Goal: Information Seeking & Learning: Learn about a topic

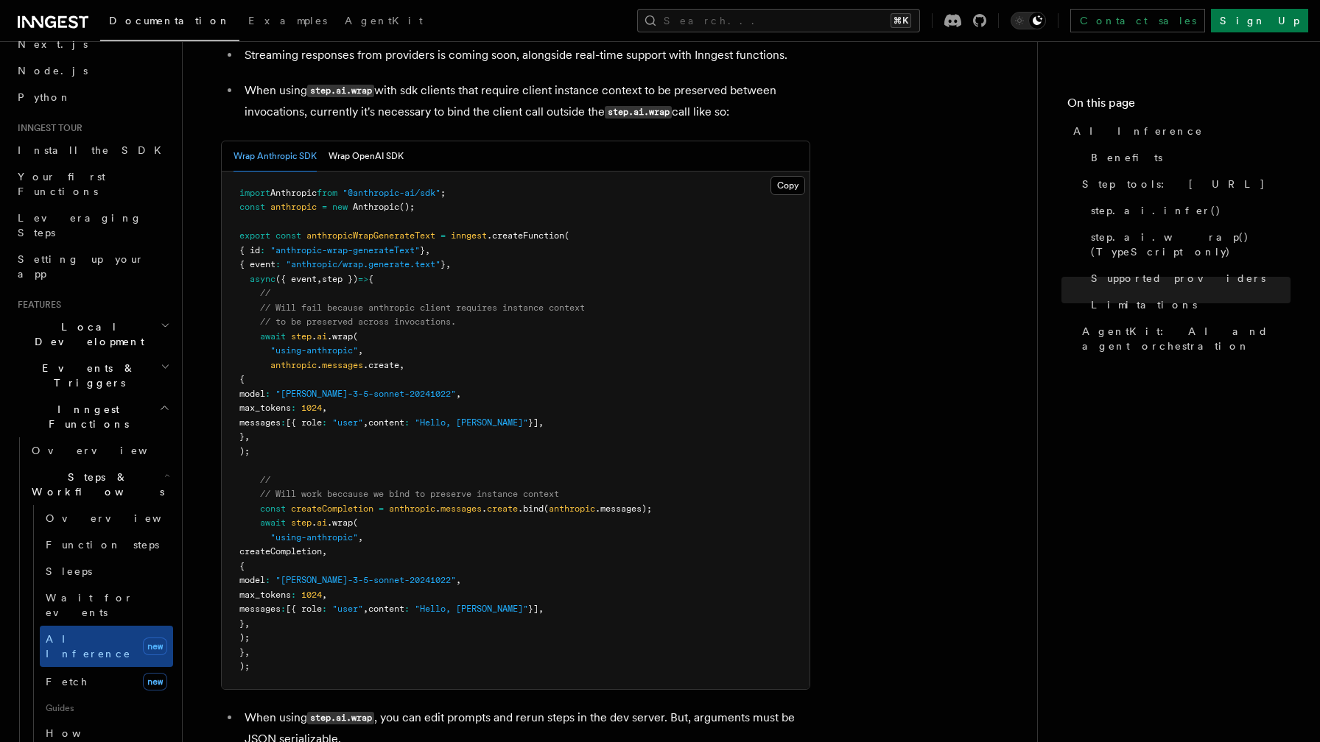
scroll to position [2231, 0]
click at [396, 142] on button "Wrap OpenAI SDK" at bounding box center [365, 157] width 75 height 30
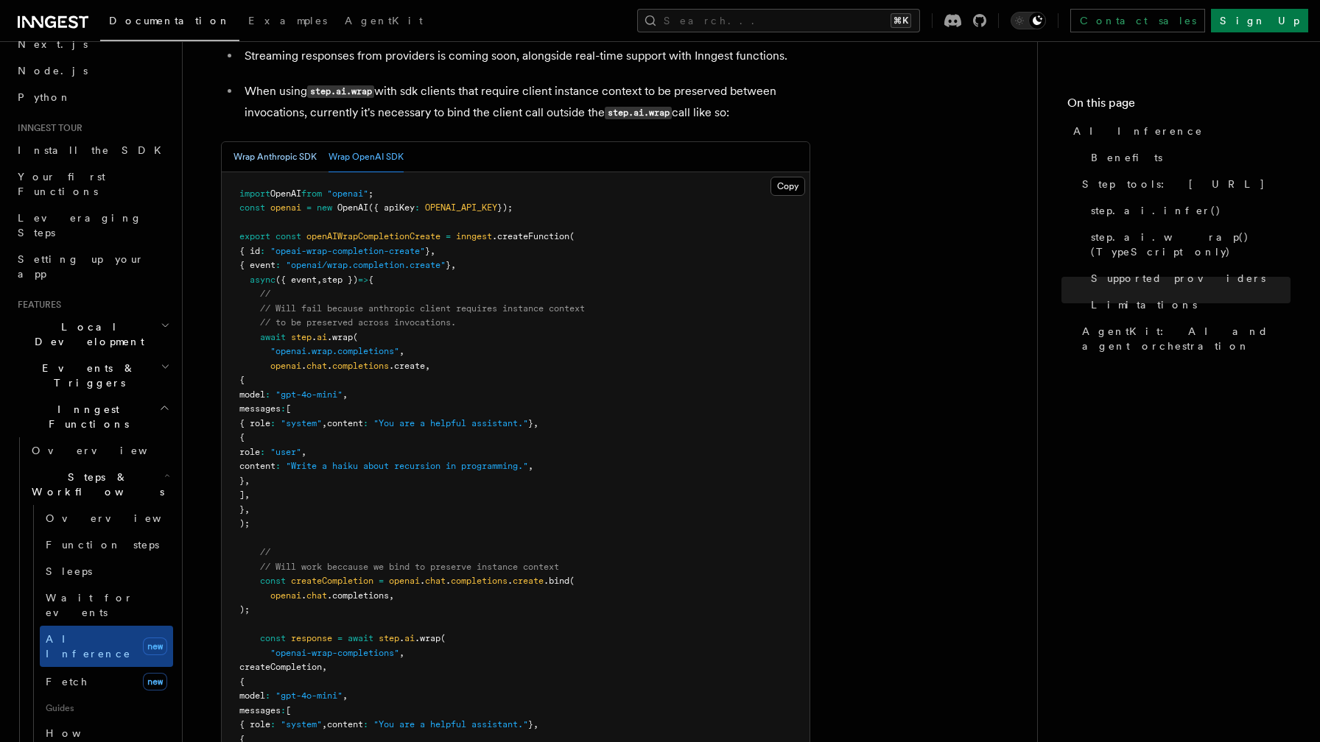
click at [286, 142] on button "Wrap Anthropic SDK" at bounding box center [274, 157] width 83 height 30
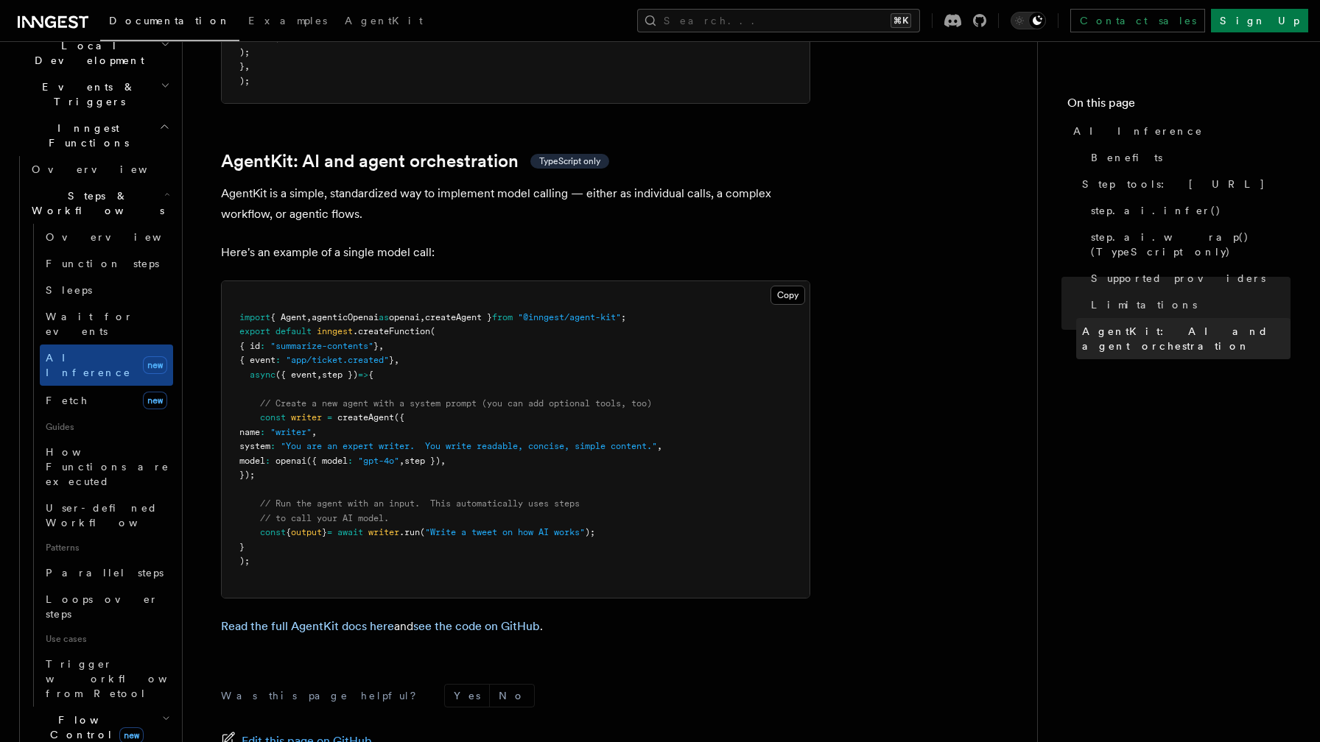
scroll to position [354, 0]
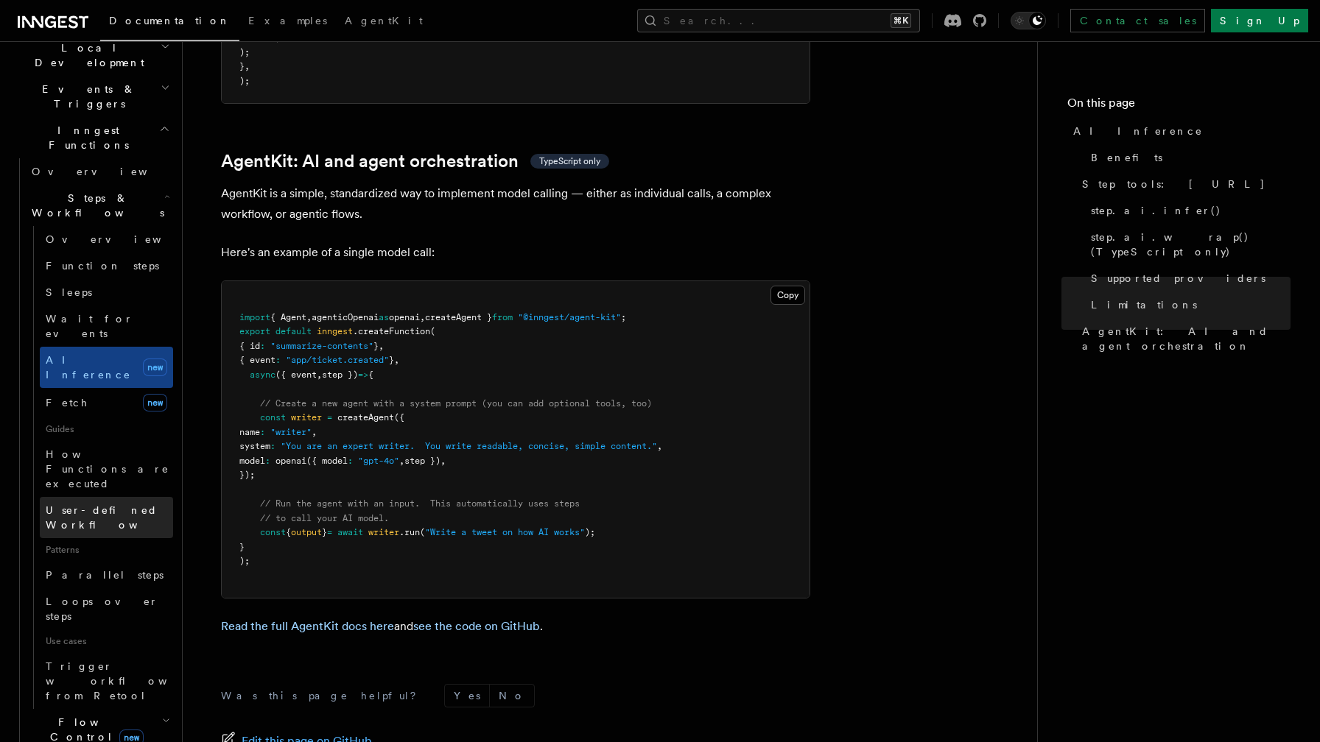
click at [121, 504] on span "User-defined Workflows" at bounding box center [112, 517] width 133 height 27
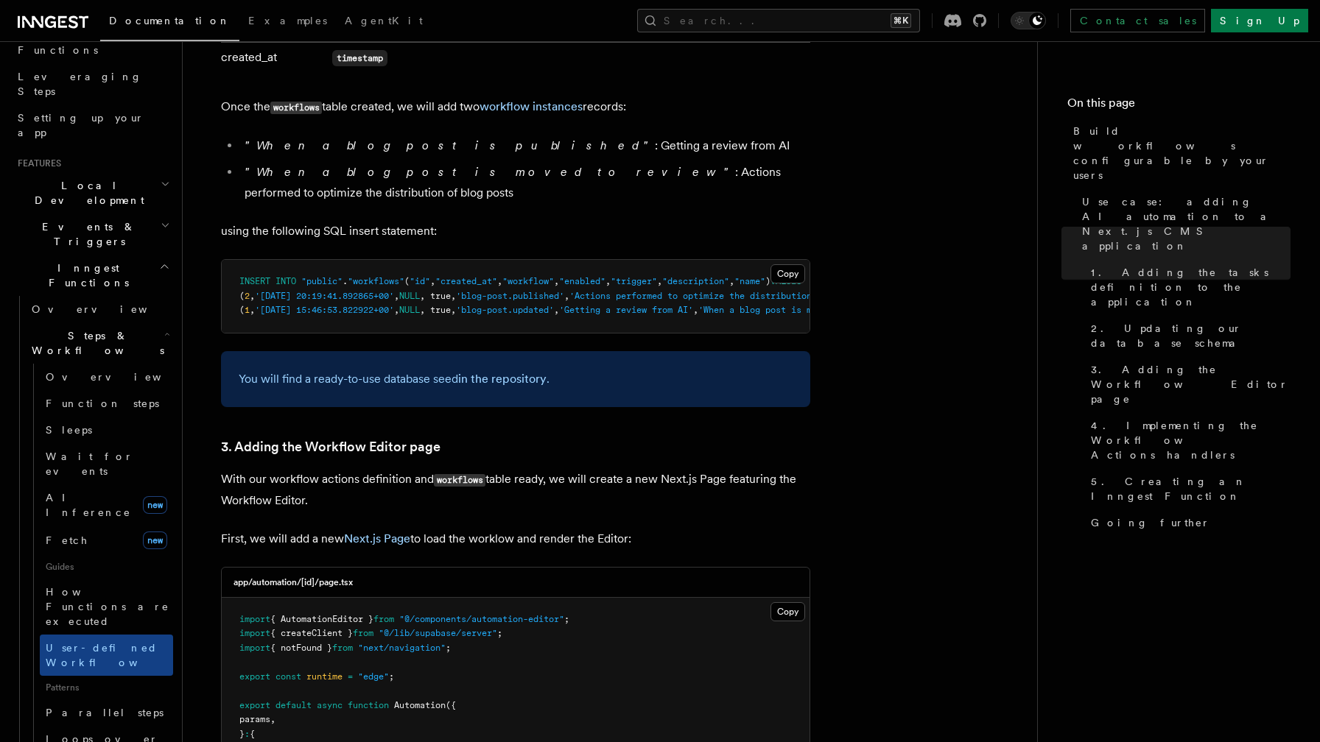
scroll to position [203, 0]
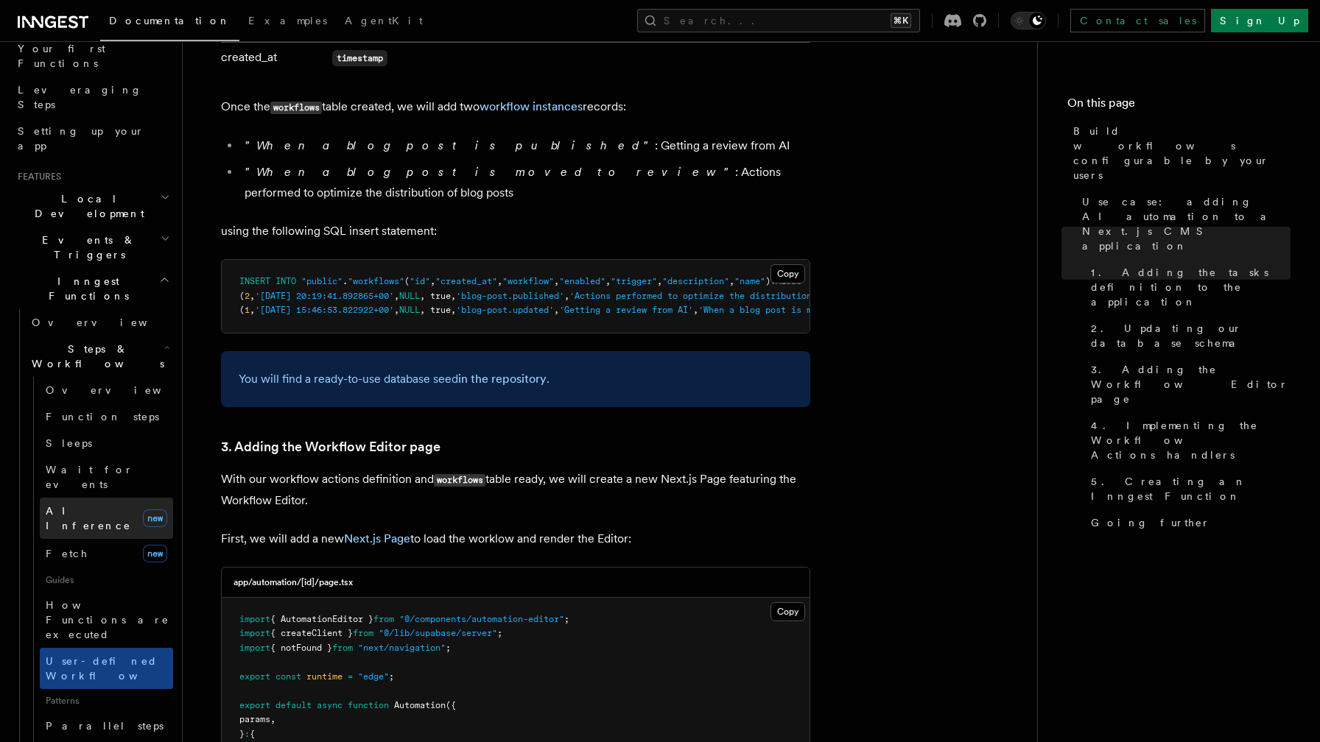
click at [103, 498] on link "AI Inference new" at bounding box center [106, 518] width 133 height 41
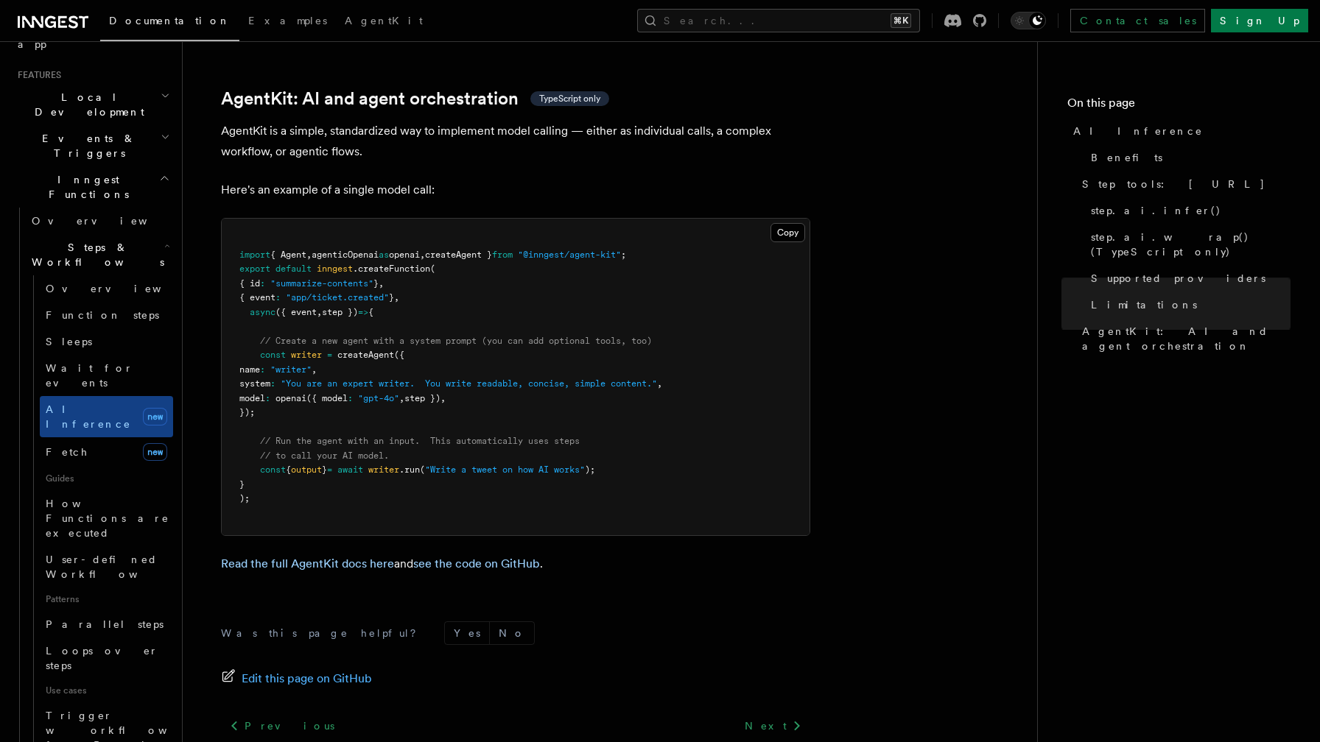
scroll to position [4313, 0]
click at [337, 555] on link "Read the full AgentKit docs here" at bounding box center [307, 562] width 173 height 14
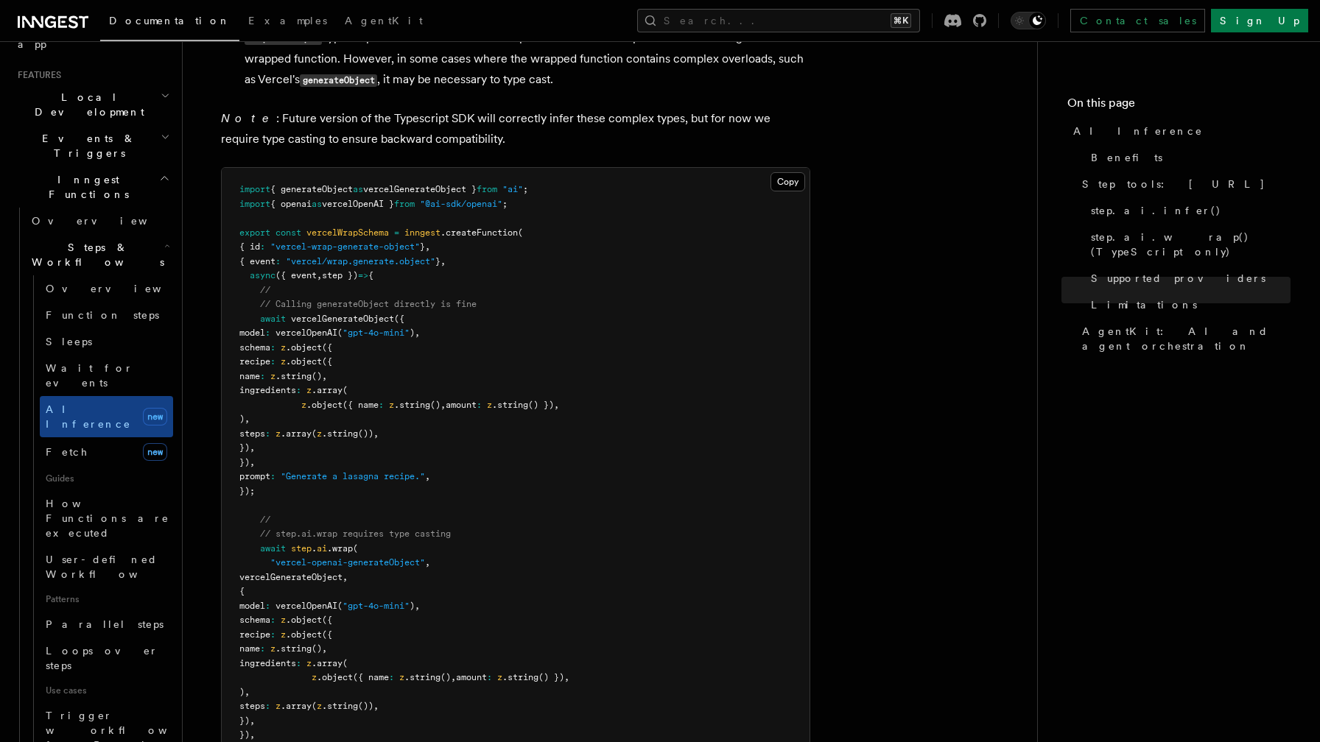
scroll to position [3525, 0]
click at [98, 645] on span "Loops over steps" at bounding box center [102, 658] width 113 height 27
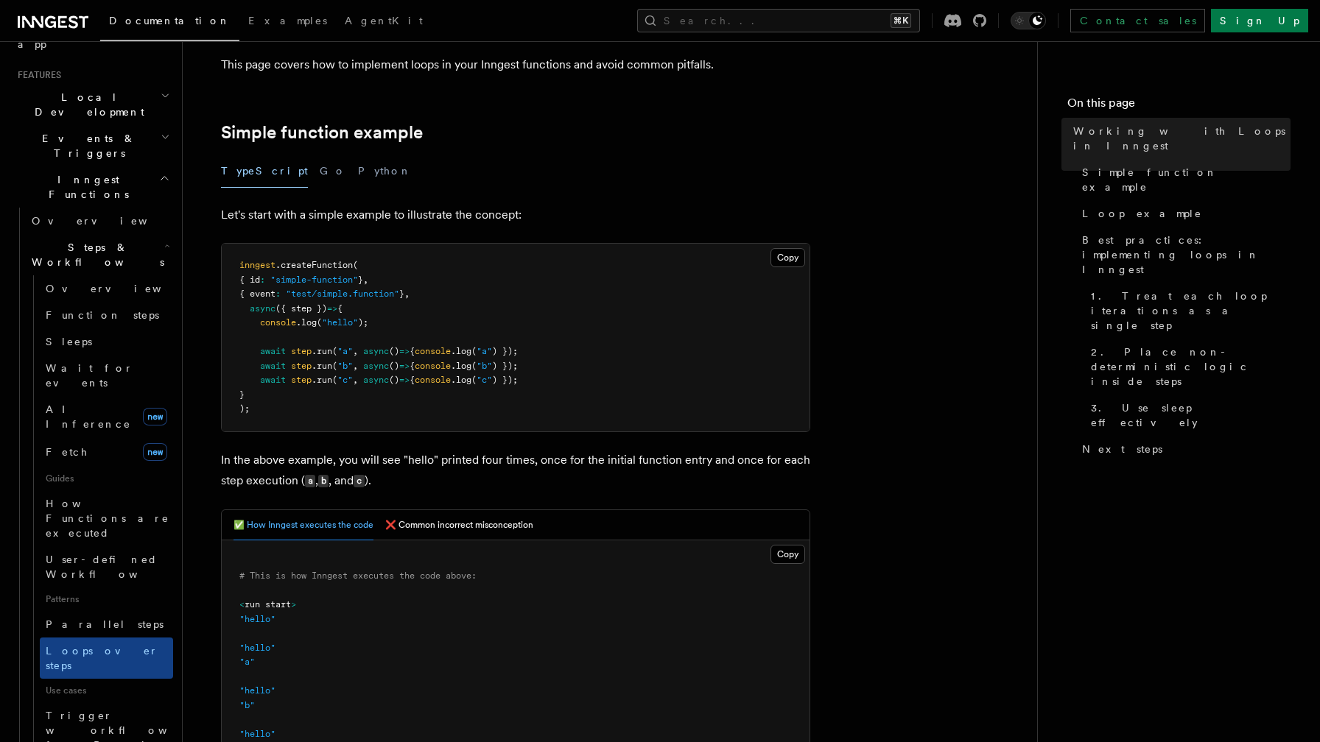
scroll to position [184, 0]
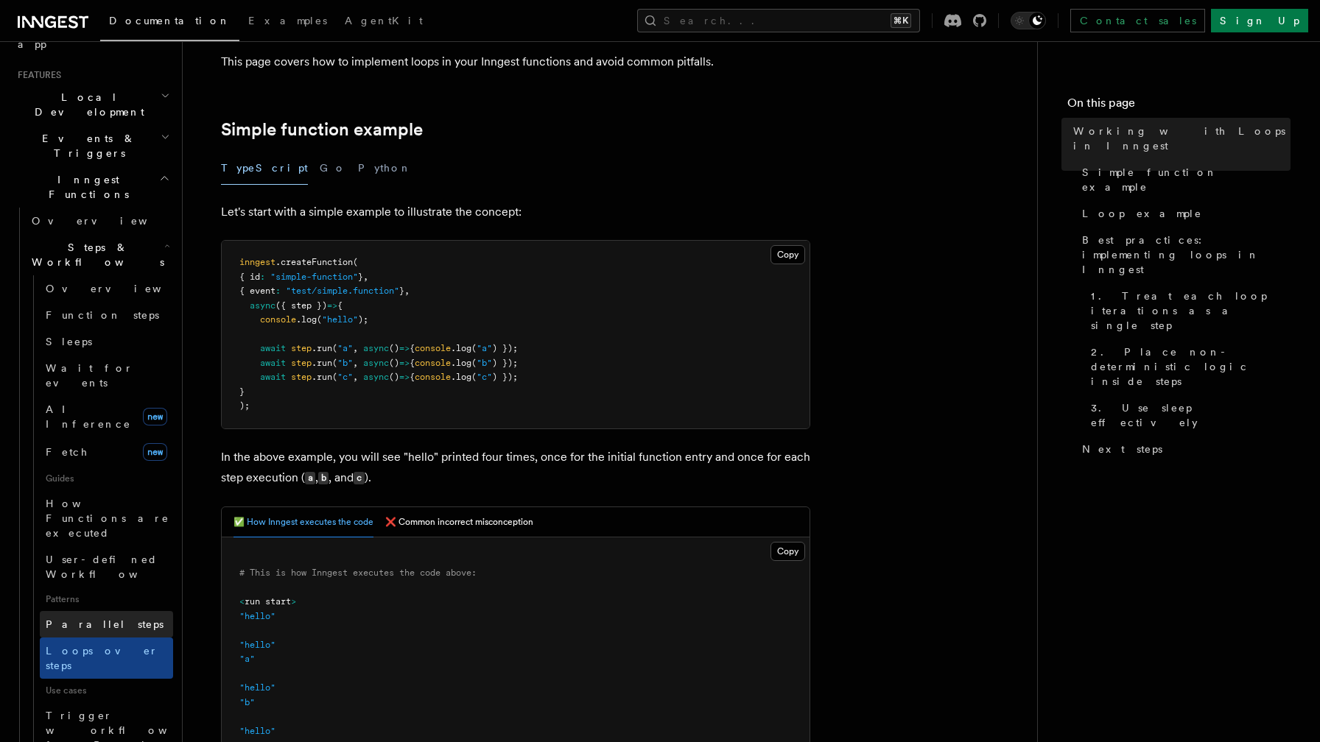
click at [127, 611] on link "Parallel steps" at bounding box center [106, 624] width 133 height 27
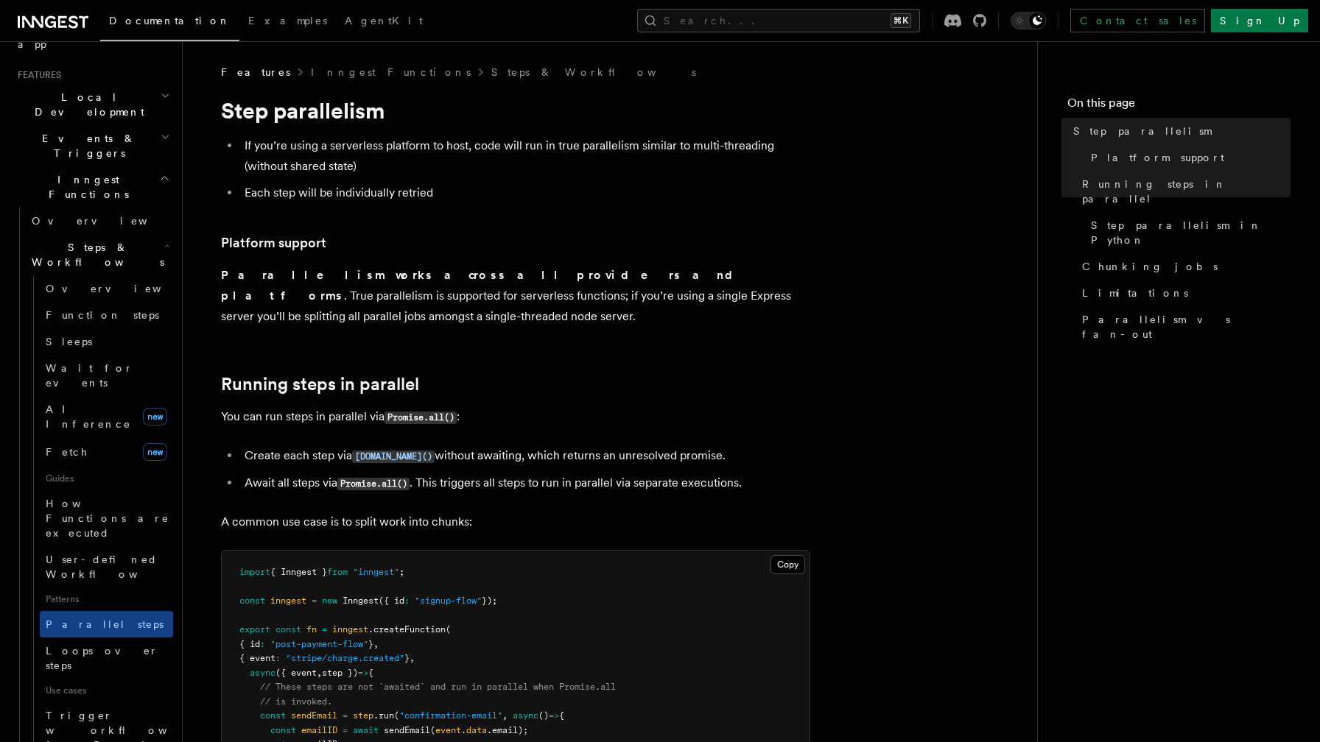
scroll to position [268, 0]
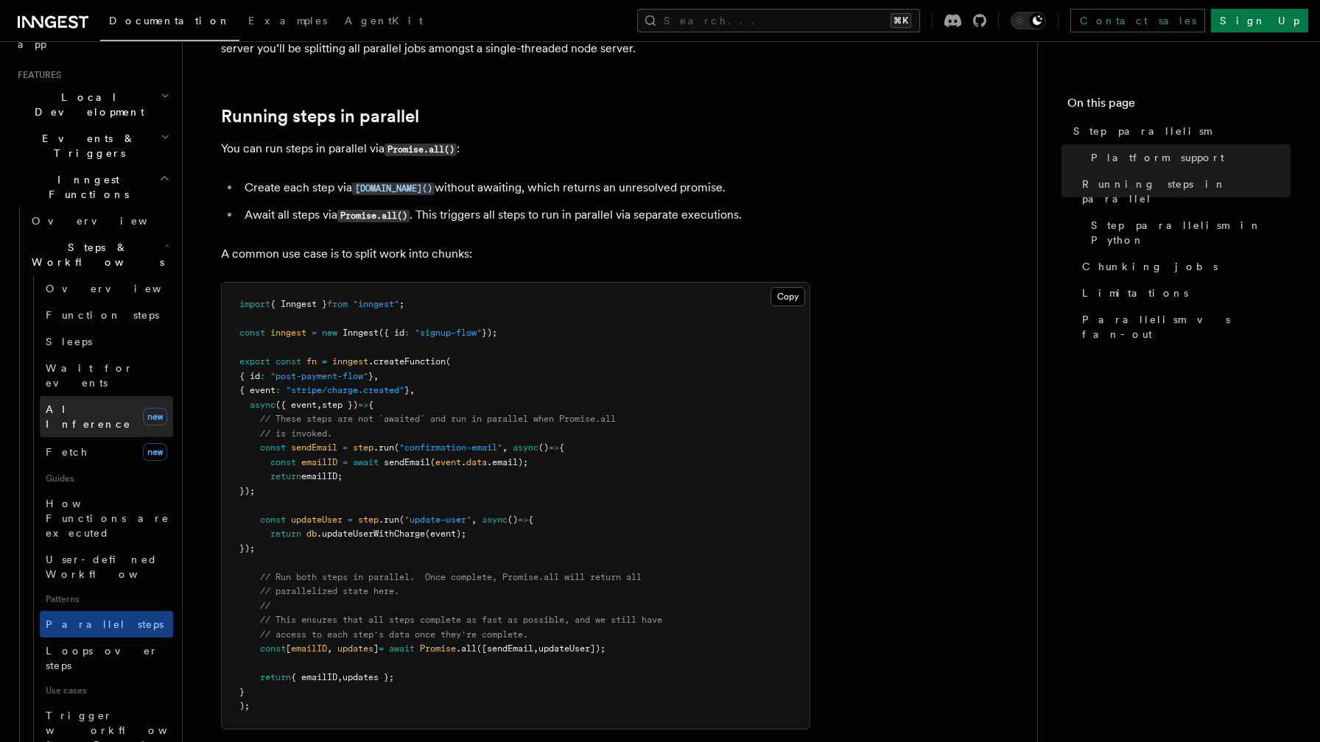
click at [94, 404] on span "AI Inference" at bounding box center [88, 417] width 85 height 27
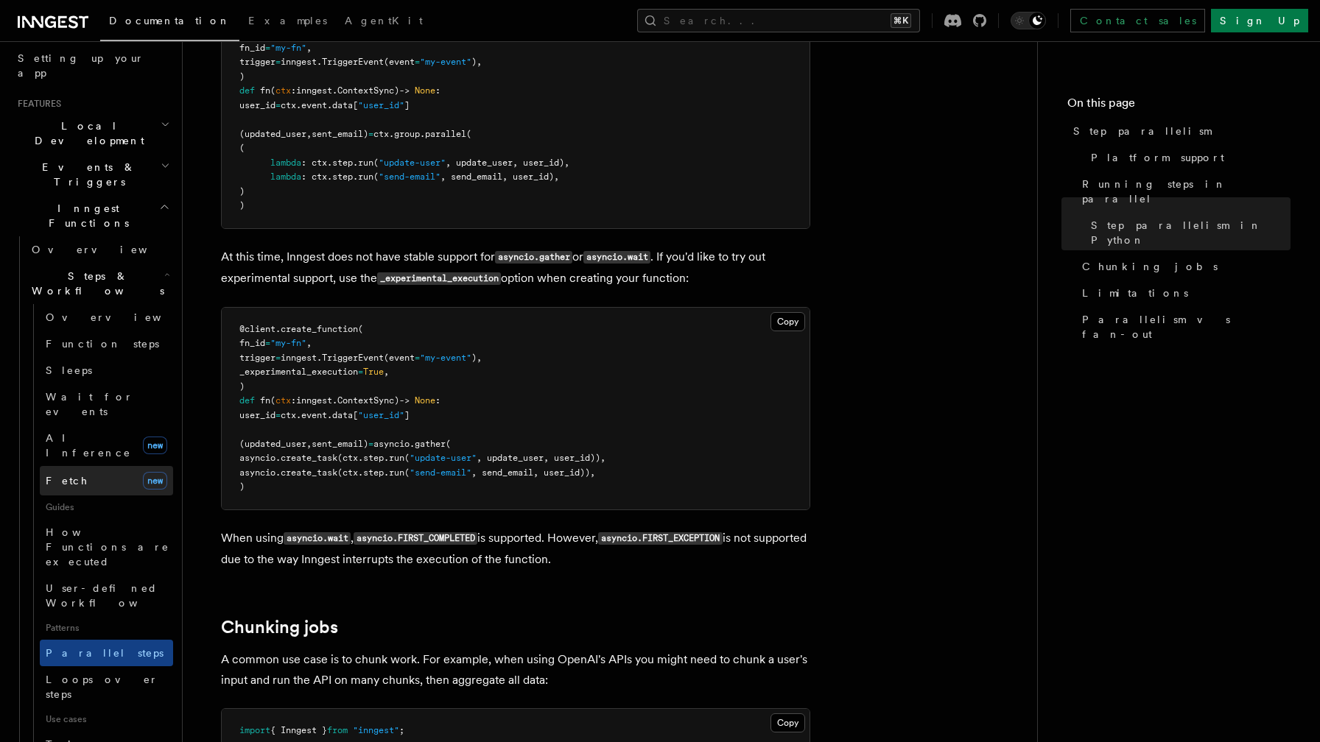
scroll to position [275, 0]
click at [101, 434] on span "AI Inference" at bounding box center [88, 447] width 85 height 27
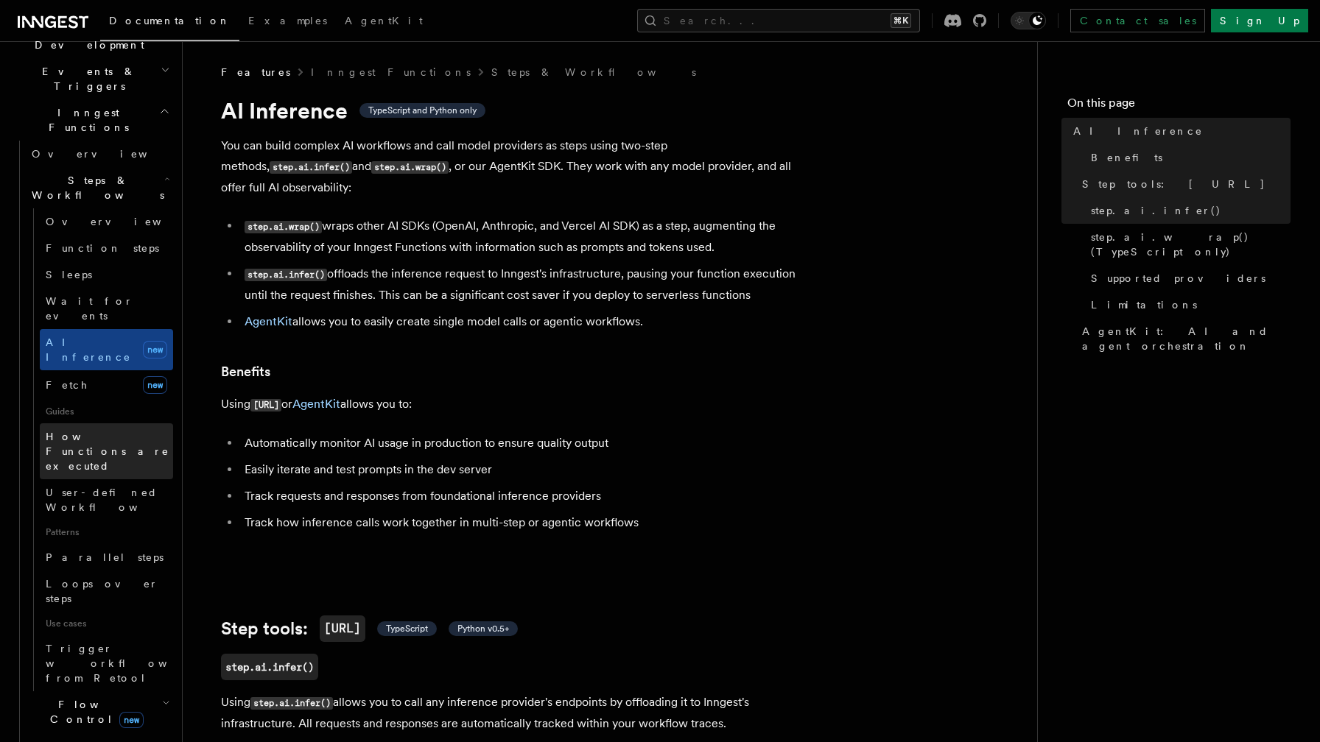
scroll to position [373, 0]
click at [121, 711] on span "new" at bounding box center [131, 719] width 24 height 16
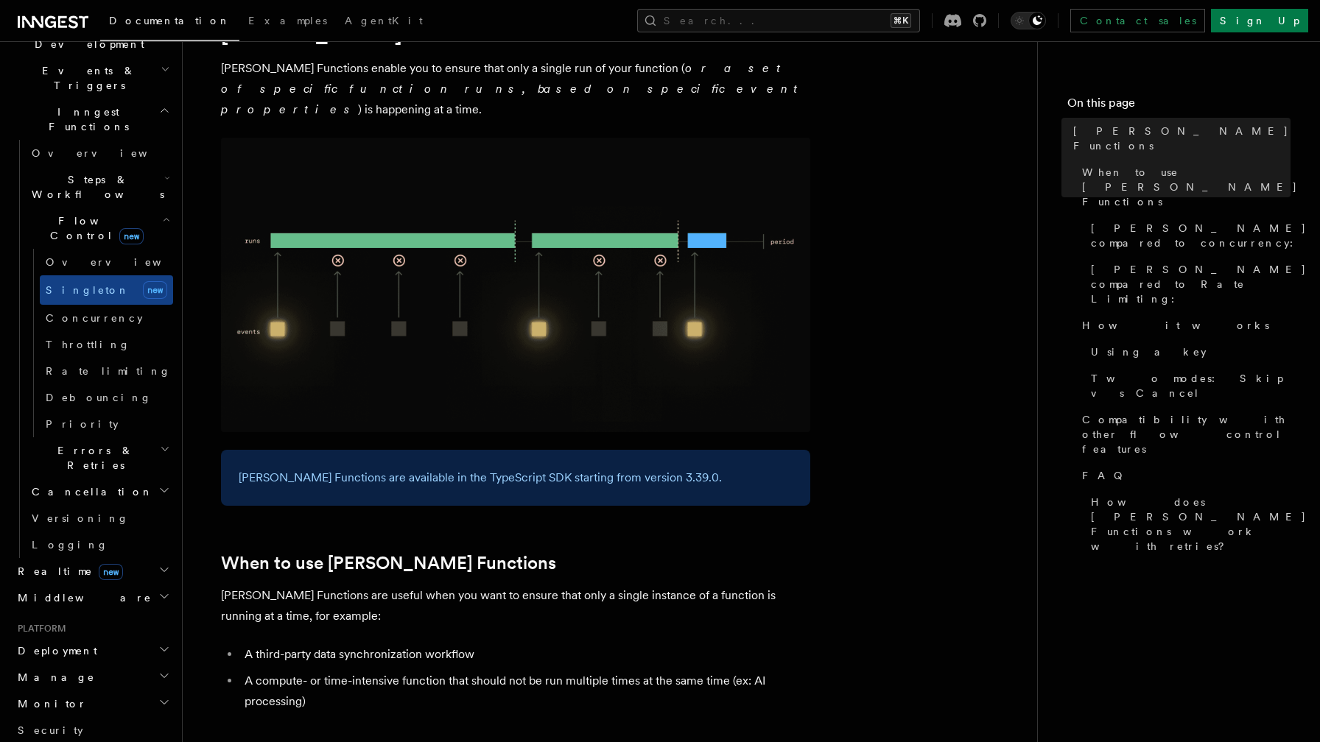
scroll to position [410, 0]
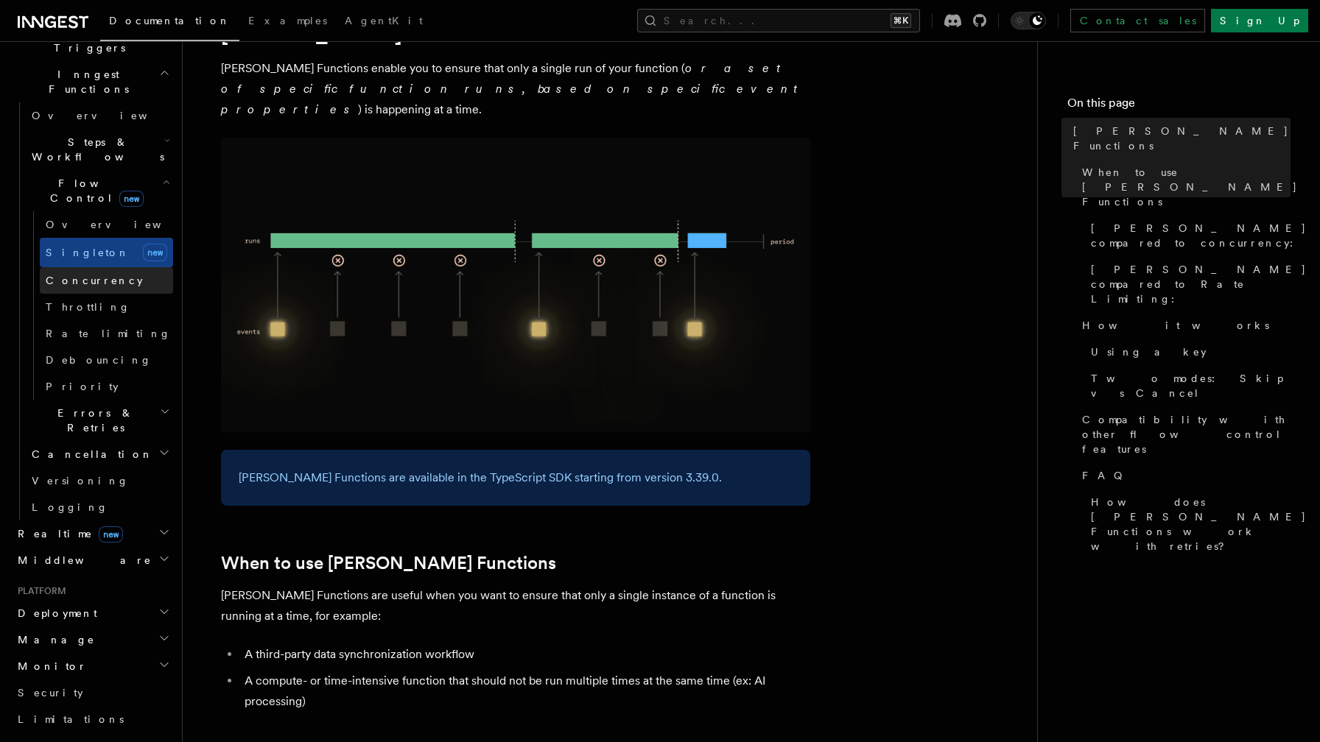
click at [103, 275] on span "Concurrency" at bounding box center [94, 281] width 97 height 12
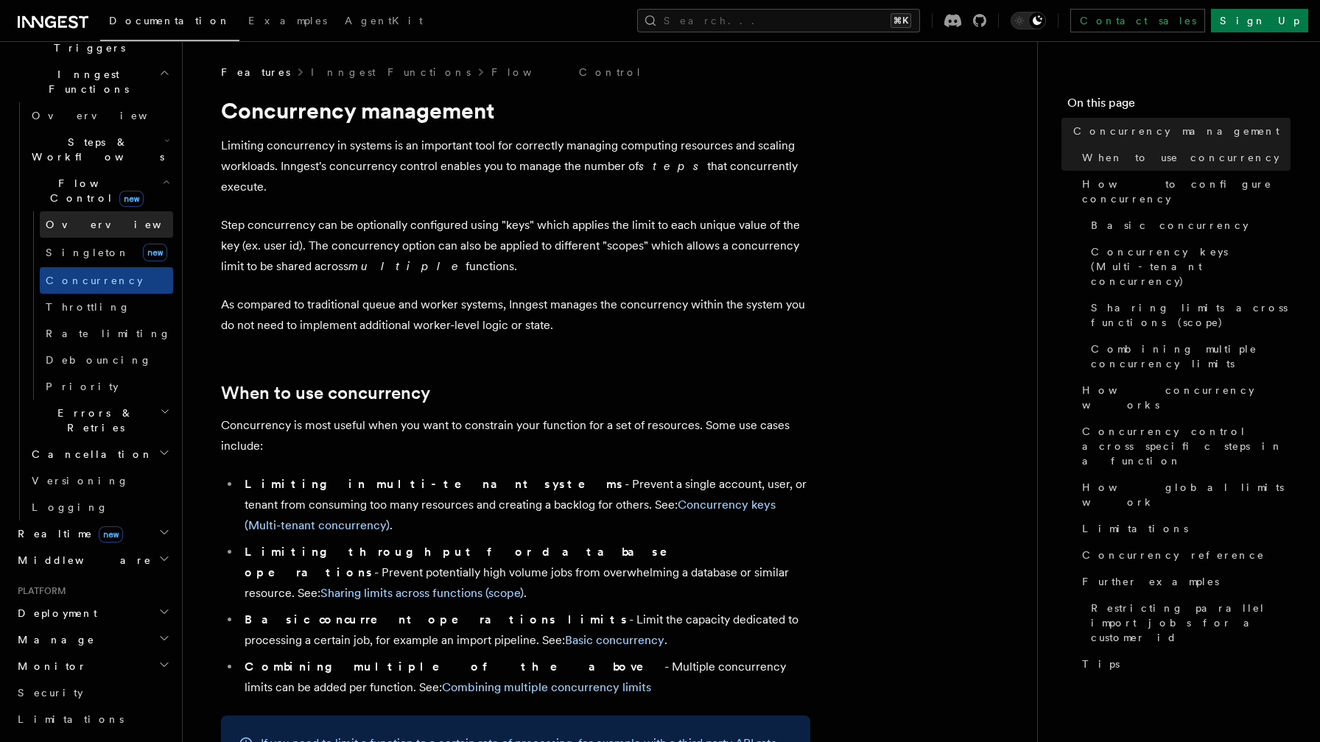
click at [86, 217] on span "Overview" at bounding box center [122, 224] width 152 height 15
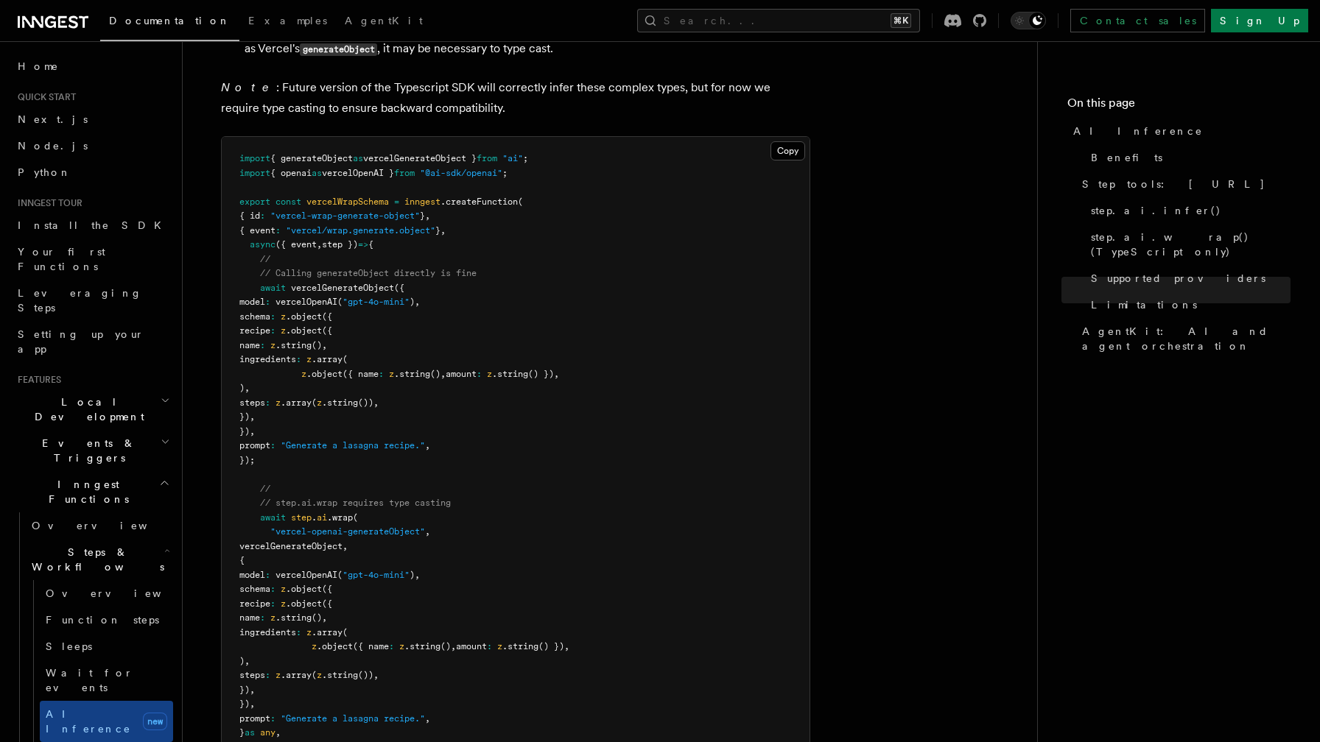
scroll to position [3553, 0]
